Goal: Information Seeking & Learning: Find specific fact

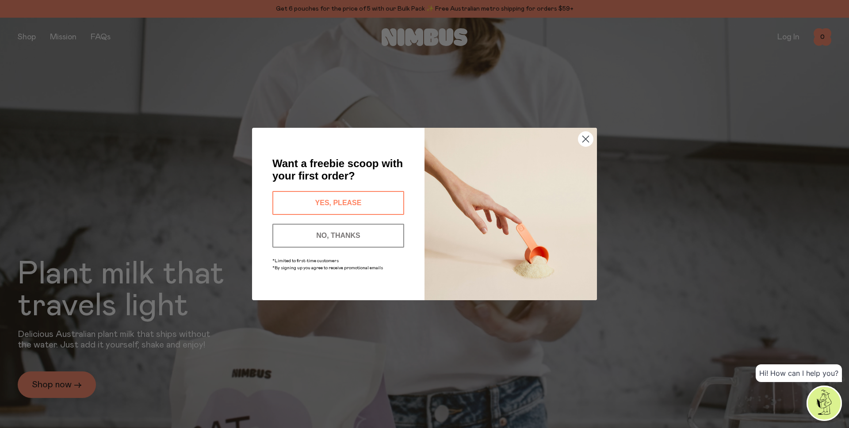
click at [588, 138] on circle "Close dialog" at bounding box center [585, 139] width 15 height 15
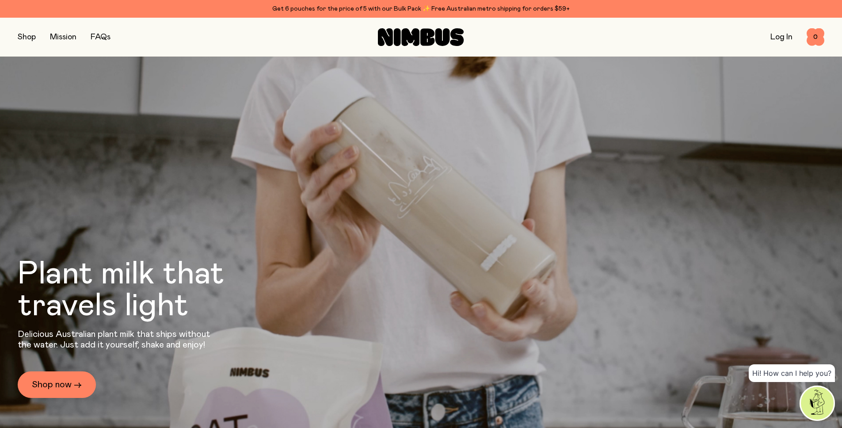
click at [24, 38] on button "button" at bounding box center [27, 37] width 18 height 12
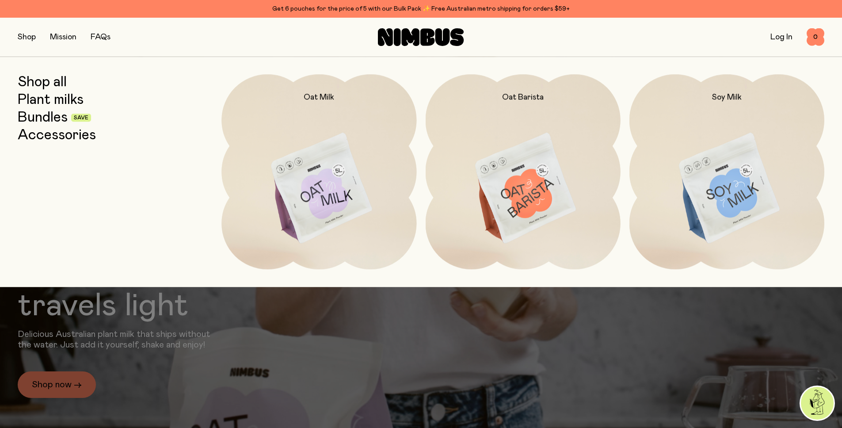
click at [58, 136] on link "Accessories" at bounding box center [57, 135] width 78 height 16
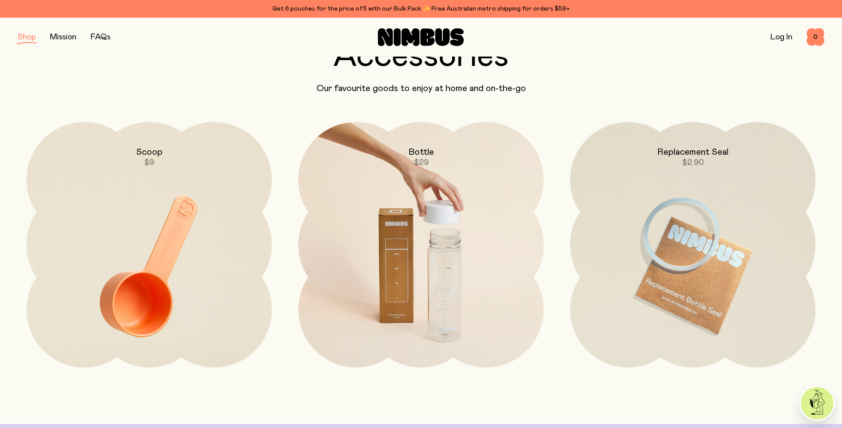
scroll to position [72, 0]
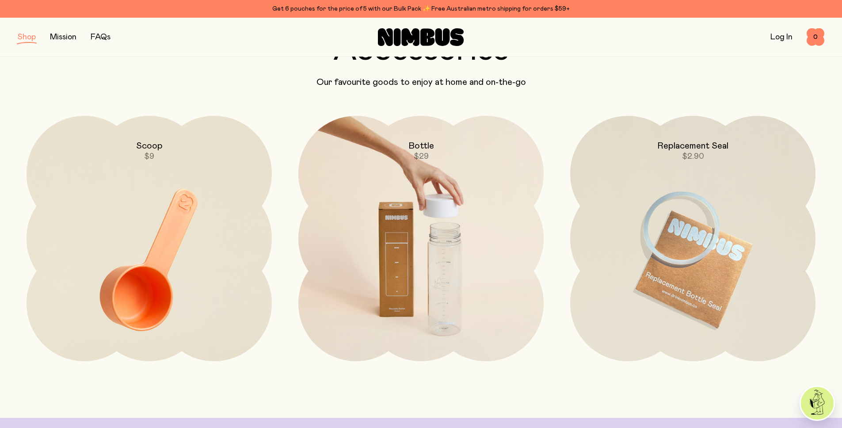
click at [423, 258] on img at bounding box center [420, 260] width 245 height 288
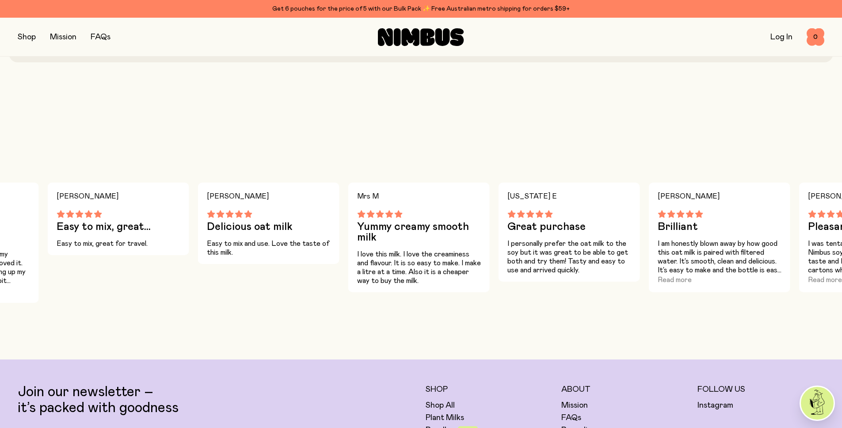
scroll to position [413, 0]
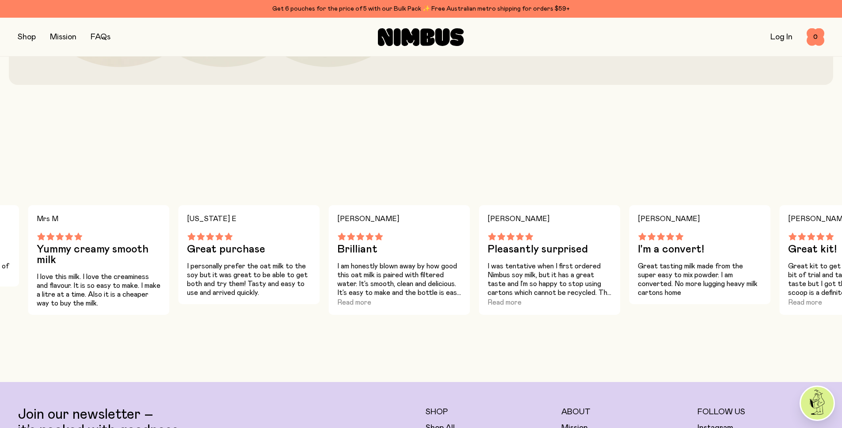
click at [23, 39] on button "button" at bounding box center [27, 37] width 18 height 12
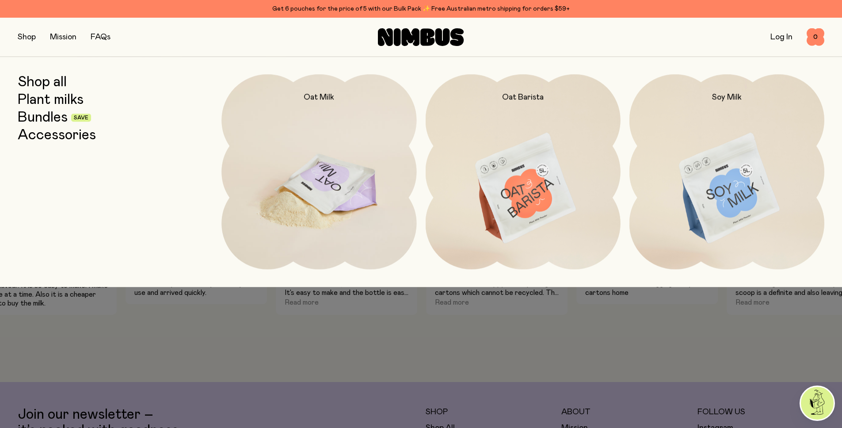
click at [320, 165] on img at bounding box center [319, 188] width 195 height 229
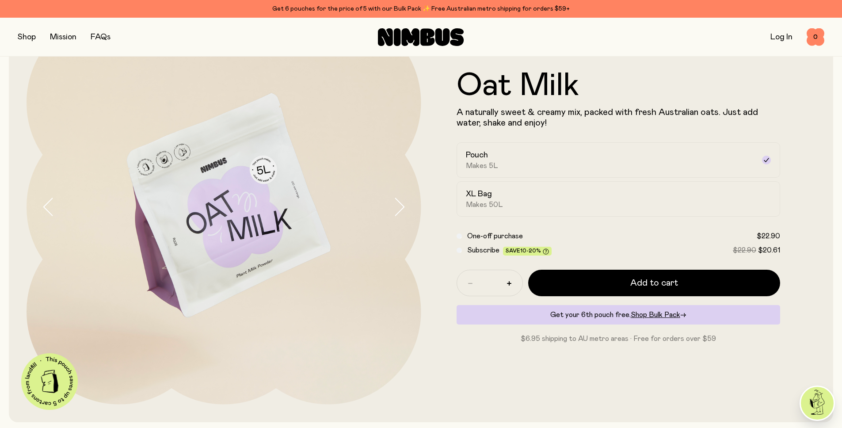
scroll to position [78, 0]
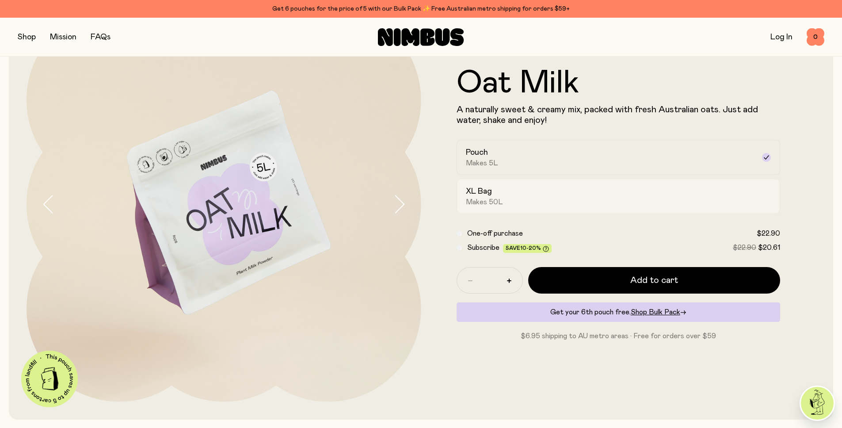
click at [656, 203] on div "XL Bag Makes 50L" at bounding box center [611, 196] width 290 height 20
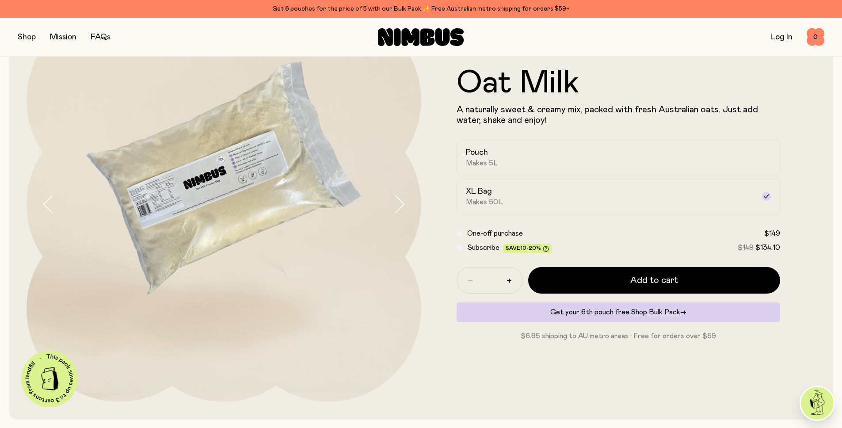
click at [811, 186] on form "Oat Milk A naturally sweet & creamy mix, packed with fresh Australian oats. Jus…" at bounding box center [618, 204] width 395 height 274
click at [808, 185] on form "Oat Milk A naturally sweet & creamy mix, packed with fresh Australian oats. Jus…" at bounding box center [618, 204] width 395 height 274
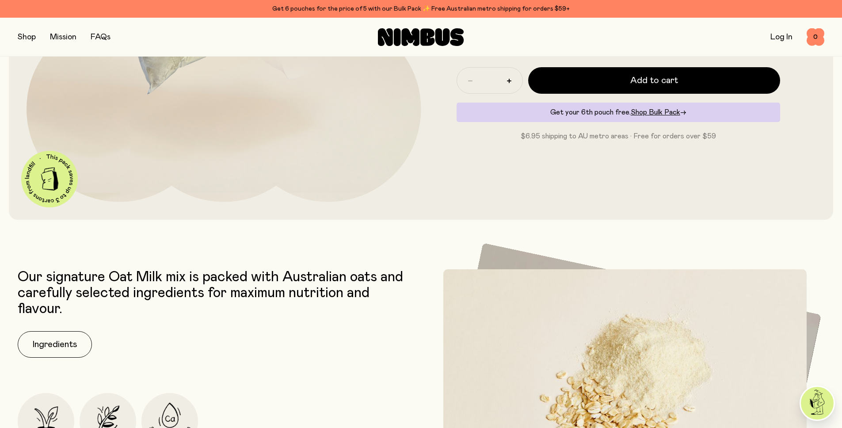
scroll to position [117, 0]
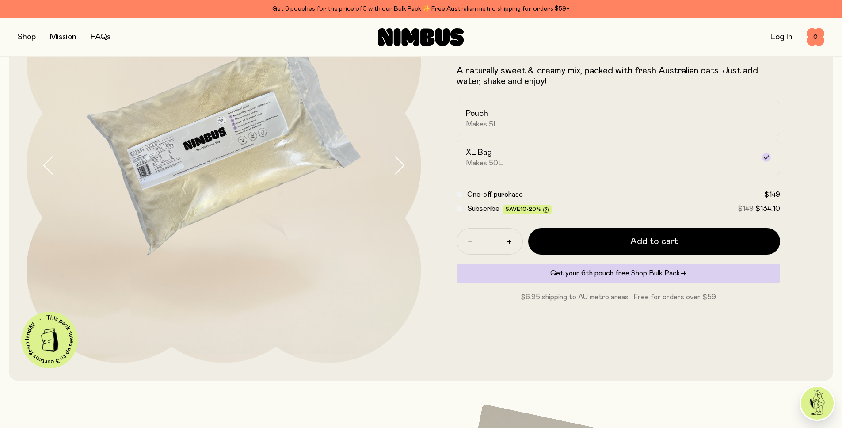
click at [577, 69] on p "A naturally sweet & creamy mix, packed with fresh Australian oats. Just add wat…" at bounding box center [619, 75] width 324 height 21
click at [636, 81] on p "A naturally sweet & creamy mix, packed with fresh Australian oats. Just add wat…" at bounding box center [619, 75] width 324 height 21
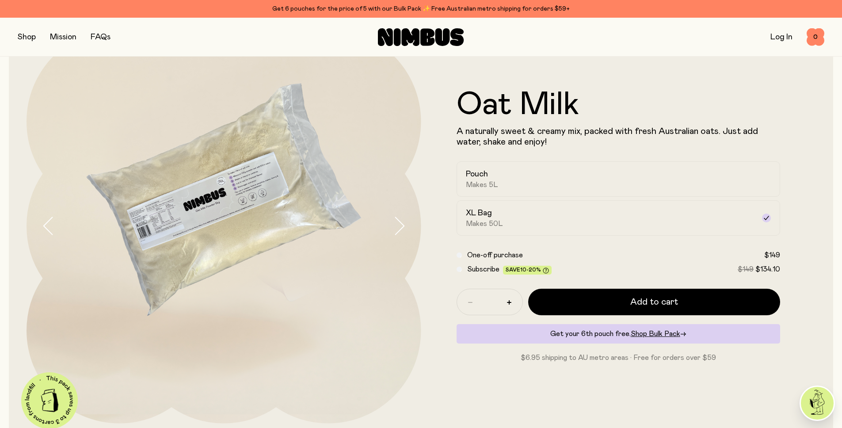
scroll to position [0, 0]
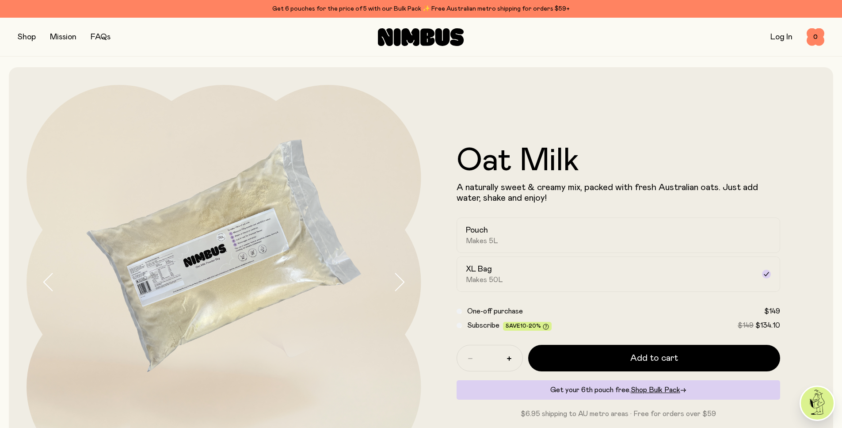
click at [104, 38] on link "FAQs" at bounding box center [101, 37] width 20 height 8
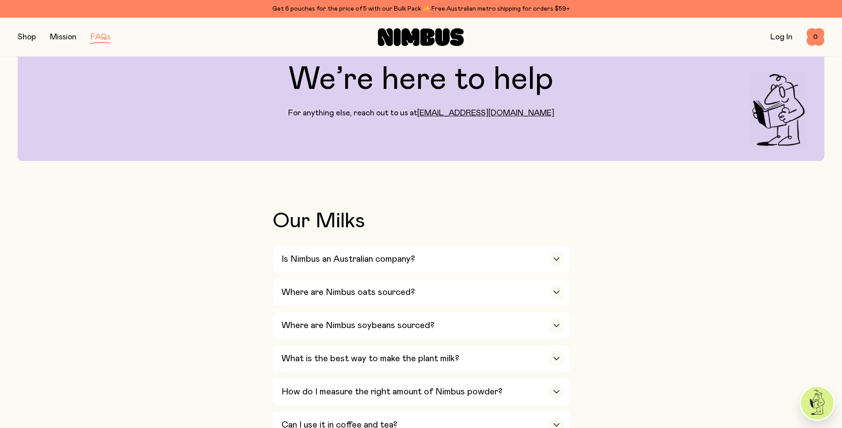
scroll to position [61, 0]
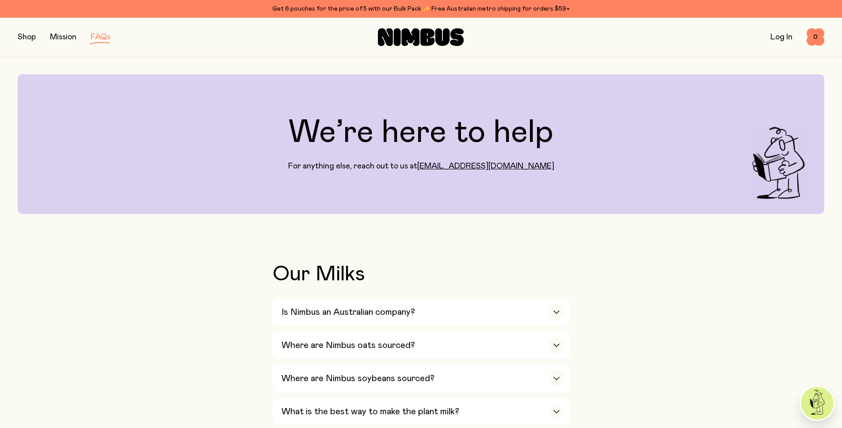
scroll to position [310, 0]
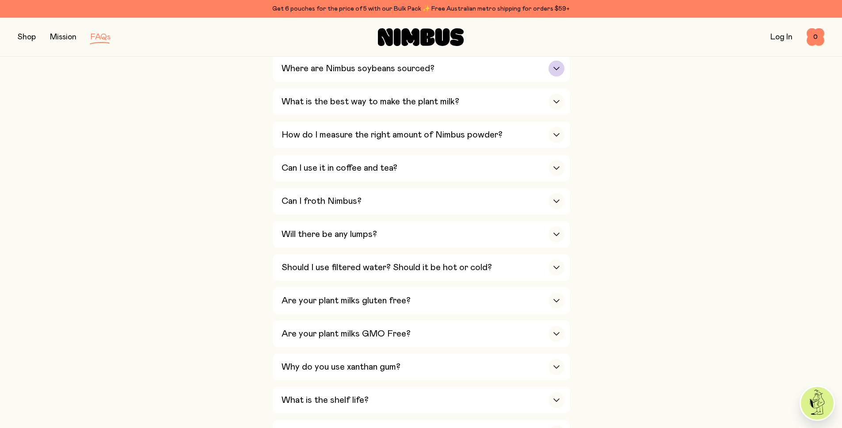
click at [379, 69] on h3 "Where are Nimbus soybeans sourced?" at bounding box center [358, 68] width 153 height 11
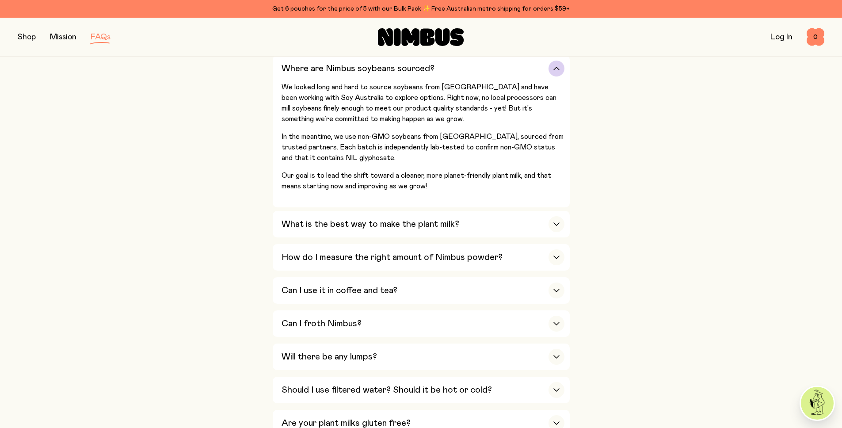
click at [379, 69] on h3 "Where are Nimbus soybeans sourced?" at bounding box center [358, 68] width 153 height 11
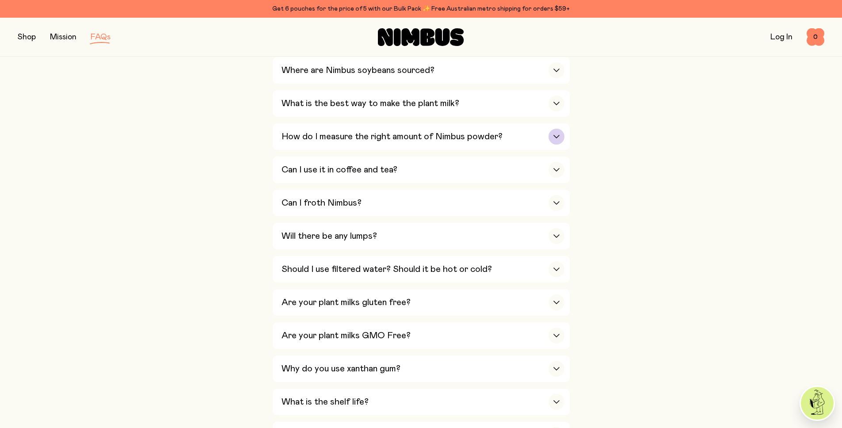
scroll to position [223, 0]
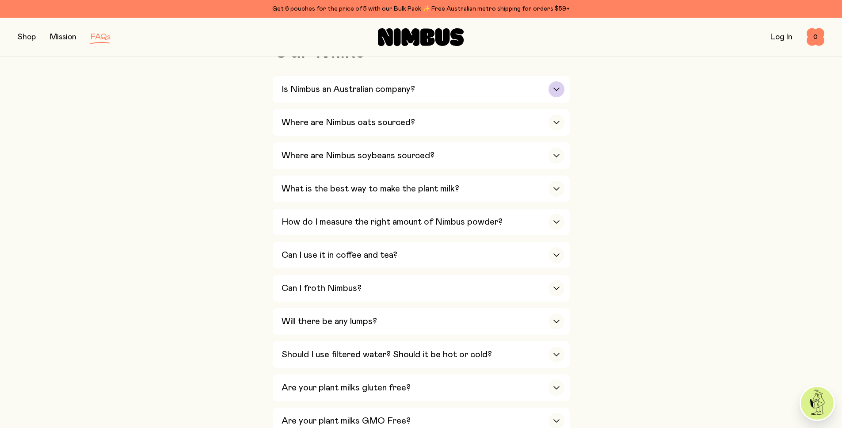
click at [385, 94] on h3 "Is Nimbus an Australian company?" at bounding box center [349, 89] width 134 height 11
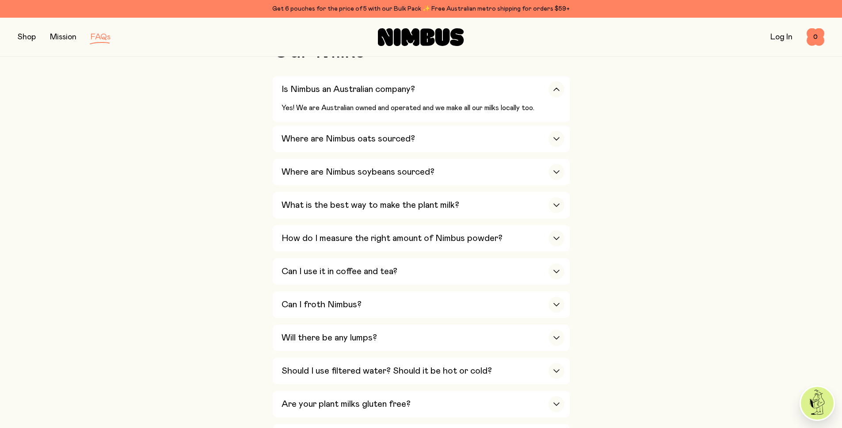
click at [465, 175] on div "Where are Nimbus soybeans sourced?" at bounding box center [423, 172] width 283 height 27
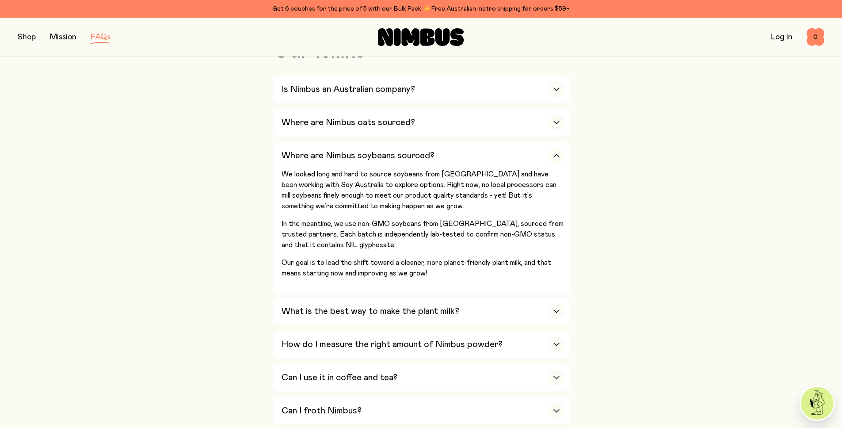
click at [417, 127] on div "Where are Nimbus oats sourced?" at bounding box center [423, 122] width 283 height 27
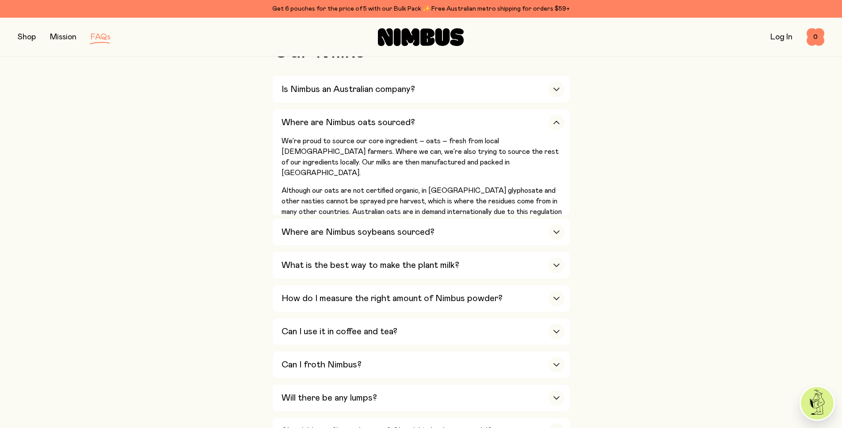
click at [557, 127] on div "button" at bounding box center [557, 123] width 16 height 16
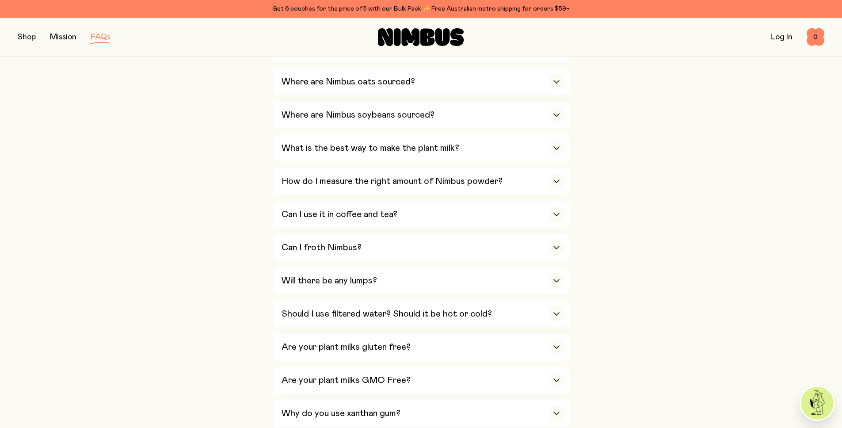
scroll to position [284, 0]
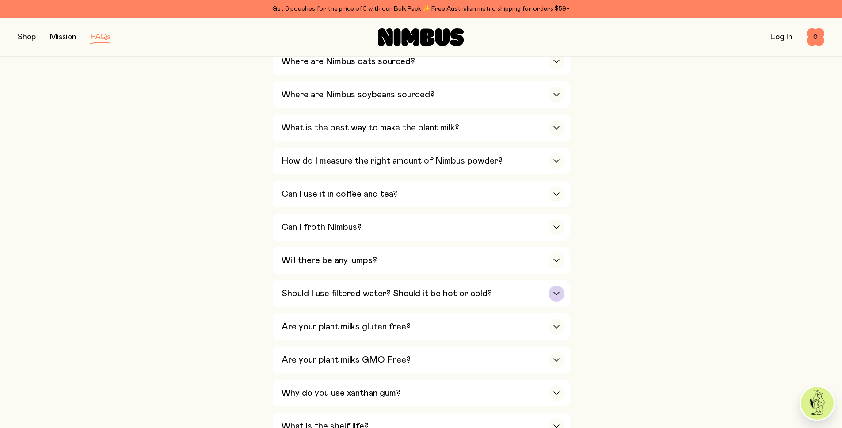
click at [531, 290] on div "Should I use filtered water? Should it be hot or cold?" at bounding box center [423, 293] width 283 height 27
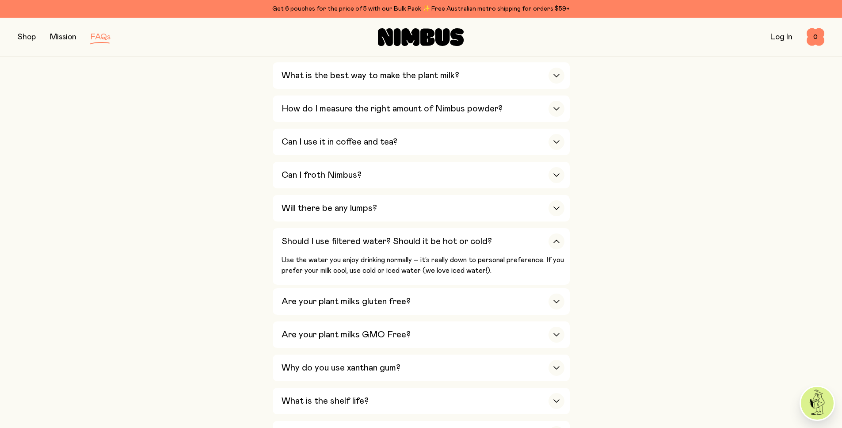
scroll to position [353, 0]
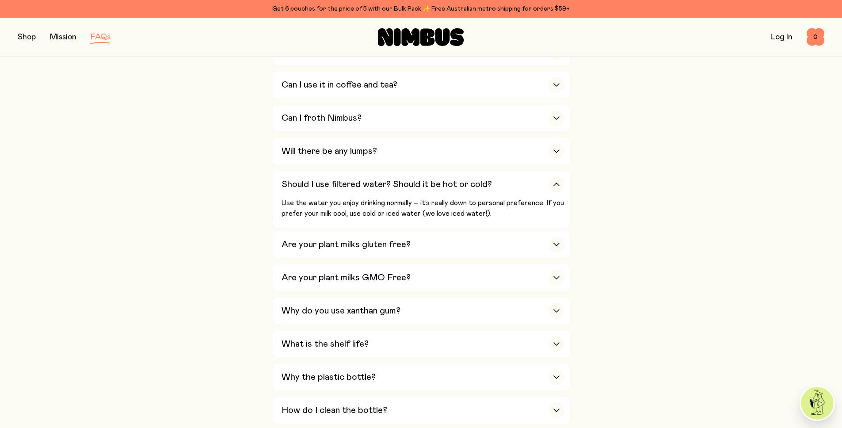
scroll to position [538, 0]
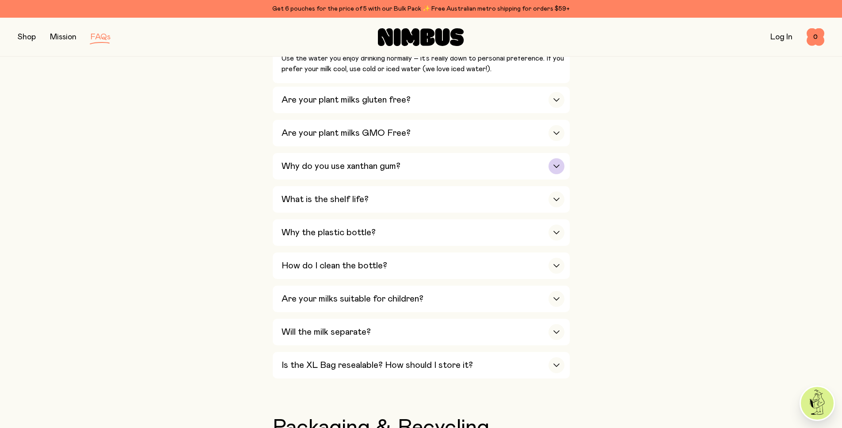
click at [362, 161] on h3 "Why do you use xanthan gum?" at bounding box center [341, 166] width 119 height 11
